Goal: Transaction & Acquisition: Purchase product/service

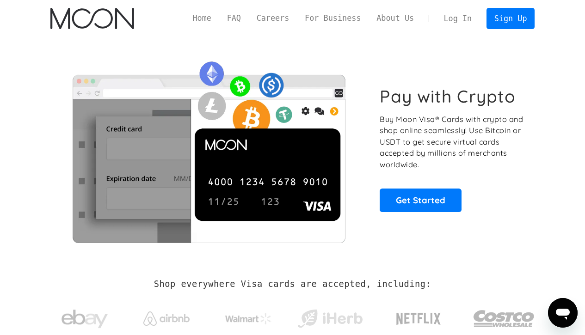
click at [464, 16] on link "Log In" at bounding box center [457, 18] width 43 height 20
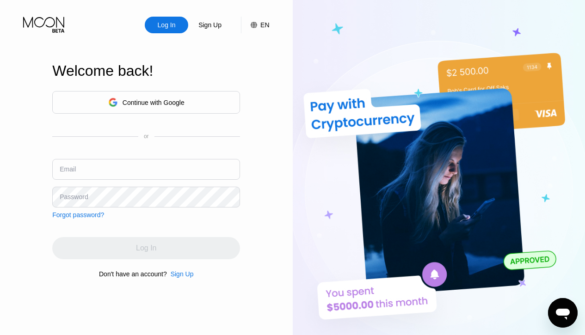
click at [120, 100] on div "Continue with Google" at bounding box center [146, 102] width 76 height 14
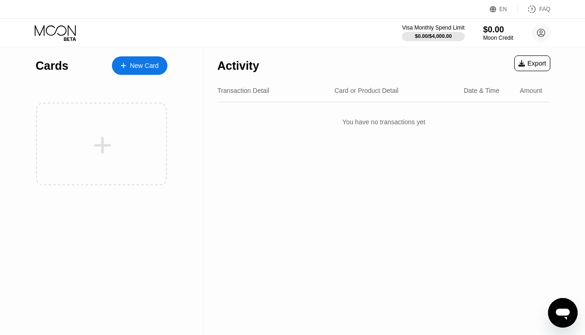
click at [535, 156] on div "Activity Export Transaction Detail Card or Product Detail Date & Time Amount Yo…" at bounding box center [383, 191] width 361 height 288
click at [165, 141] on div at bounding box center [101, 144] width 131 height 83
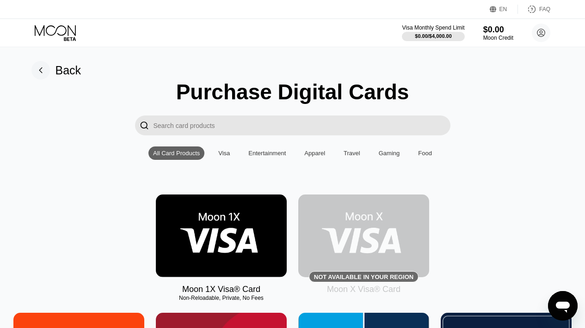
click at [233, 247] on img at bounding box center [221, 236] width 131 height 83
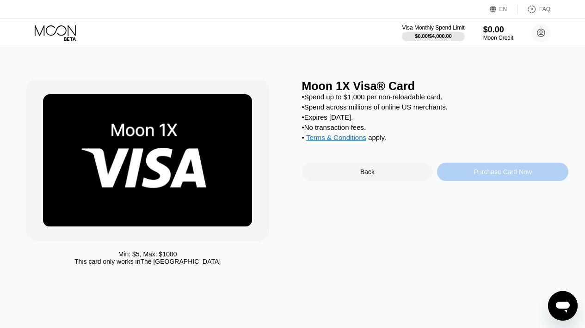
click at [478, 176] on div "Purchase Card Now" at bounding box center [503, 171] width 58 height 7
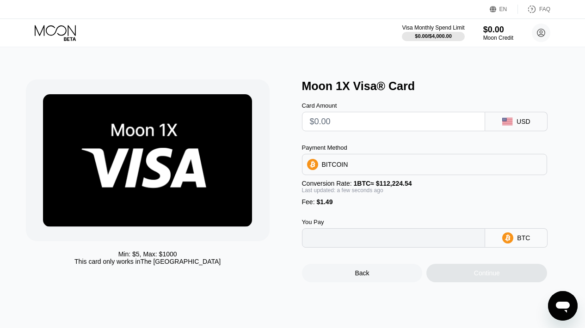
type input "0"
click at [394, 129] on input "text" at bounding box center [394, 121] width 168 height 18
type input "$5"
type input "0.00005784"
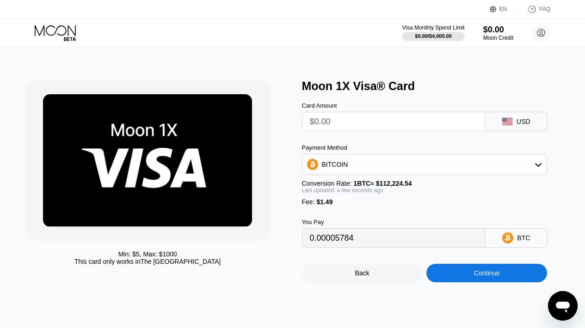
type input "0"
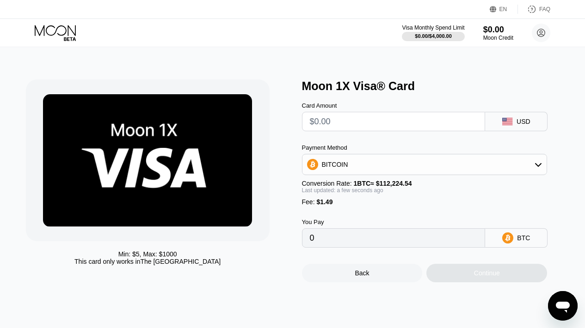
type input "$4"
type input "0.00004892"
type input "$5"
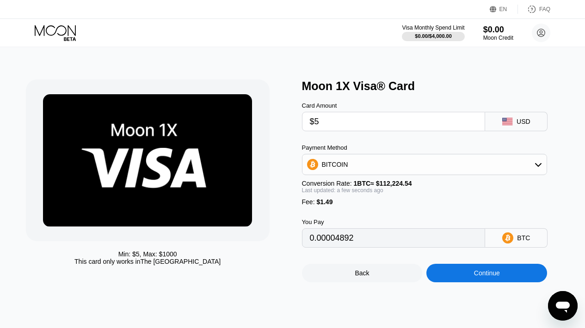
type input "0.00005784"
type input "$5"
click at [464, 277] on div "Continue" at bounding box center [486, 273] width 121 height 18
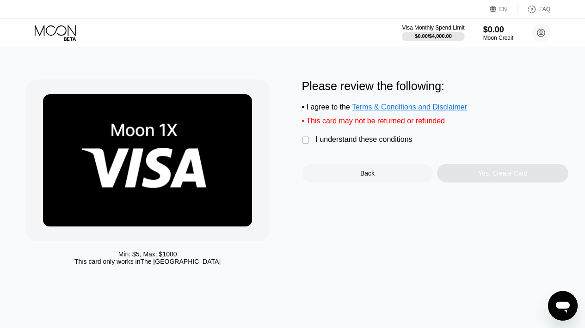
click at [345, 145] on div " I understand these conditions" at bounding box center [359, 140] width 115 height 10
click at [466, 174] on div "Yes, Create Card" at bounding box center [502, 173] width 131 height 18
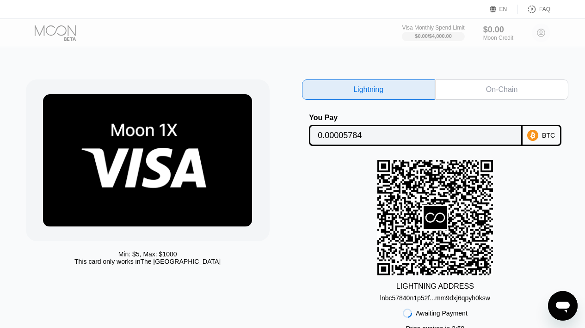
click at [488, 206] on icon at bounding box center [435, 218] width 116 height 114
click at [497, 91] on div "On-Chain" at bounding box center [501, 89] width 31 height 9
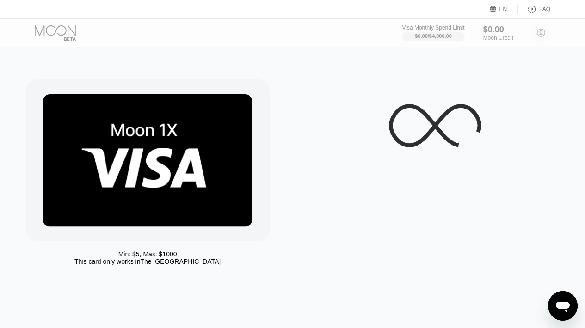
click at [524, 132] on div at bounding box center [435, 126] width 267 height 92
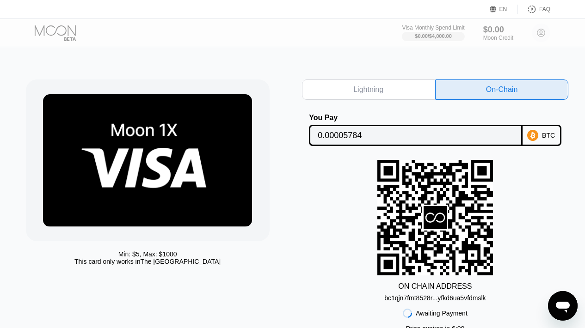
click at [491, 133] on input "0.00005784" at bounding box center [416, 135] width 196 height 18
drag, startPoint x: 525, startPoint y: 204, endPoint x: 505, endPoint y: 185, distance: 27.5
click at [525, 204] on div "ON CHAIN ADDRESS bc1qjn7fmt8528r...yfkd6ua5vfdmslk" at bounding box center [435, 231] width 267 height 142
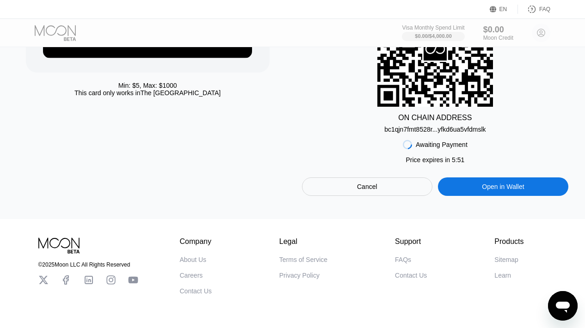
scroll to position [185, 0]
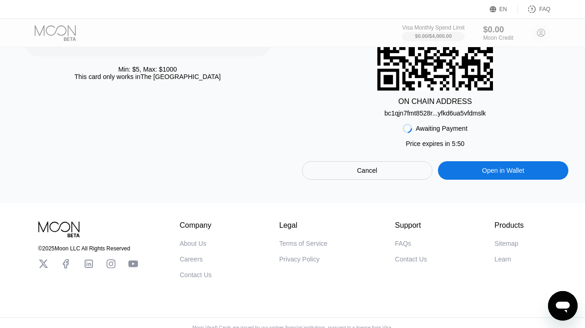
click at [438, 117] on div "bc1qjn7fmt8528r...yfkd6ua5vfdmslk" at bounding box center [434, 113] width 101 height 7
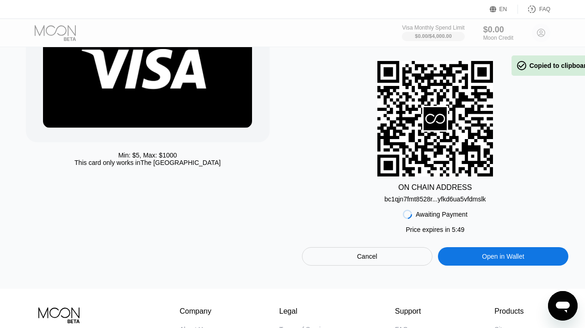
scroll to position [0, 0]
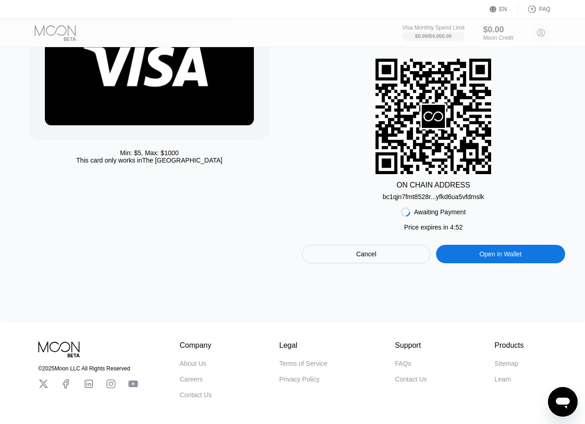
scroll to position [49, 0]
